Goal: Find contact information: Find contact information

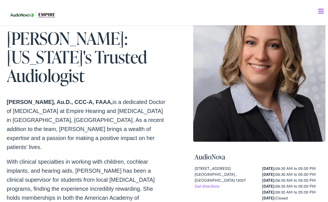
scroll to position [94, 0]
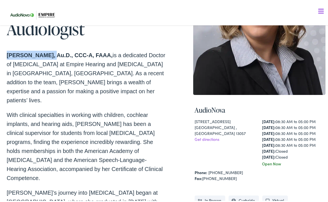
drag, startPoint x: 52, startPoint y: 53, endPoint x: -7, endPoint y: 53, distance: 58.5
click at [21, 92] on p "[PERSON_NAME], Au.D., CCC-A, FAAA, is a dedicated Doctor of [MEDICAL_DATA] at E…" at bounding box center [87, 76] width 160 height 54
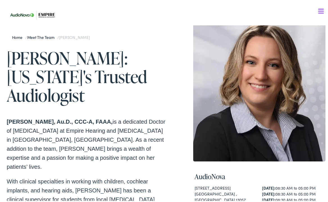
scroll to position [0, 0]
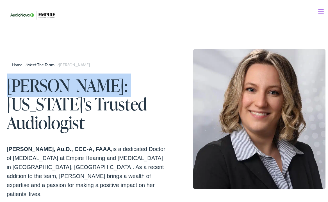
drag, startPoint x: 9, startPoint y: 84, endPoint x: 117, endPoint y: 83, distance: 108.0
click at [117, 83] on h1 "[PERSON_NAME]: [US_STATE]'s Trusted Audiologist" at bounding box center [87, 103] width 160 height 56
copy h1 "[PERSON_NAME]"
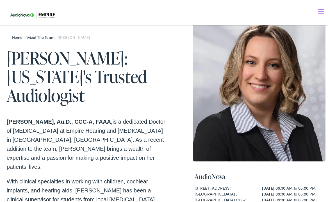
scroll to position [47, 0]
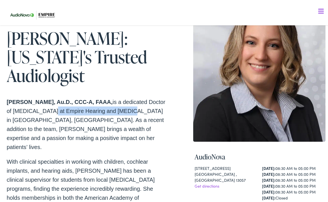
drag, startPoint x: 140, startPoint y: 112, endPoint x: 65, endPoint y: 108, distance: 75.2
click at [65, 108] on p "[PERSON_NAME], Au.D., CCC-A, FAAA, is a dedicated Doctor of [MEDICAL_DATA] at E…" at bounding box center [87, 123] width 160 height 54
copy p "Empire Hearing and [MEDICAL_DATA]"
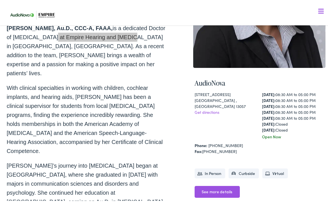
scroll to position [141, 0]
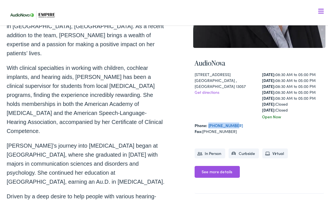
drag, startPoint x: 235, startPoint y: 129, endPoint x: 207, endPoint y: 127, distance: 28.2
click at [207, 127] on div "Phone: [PHONE_NUMBER]" at bounding box center [260, 124] width 130 height 6
copy link "[PHONE_NUMBER]"
